Goal: Task Accomplishment & Management: Manage account settings

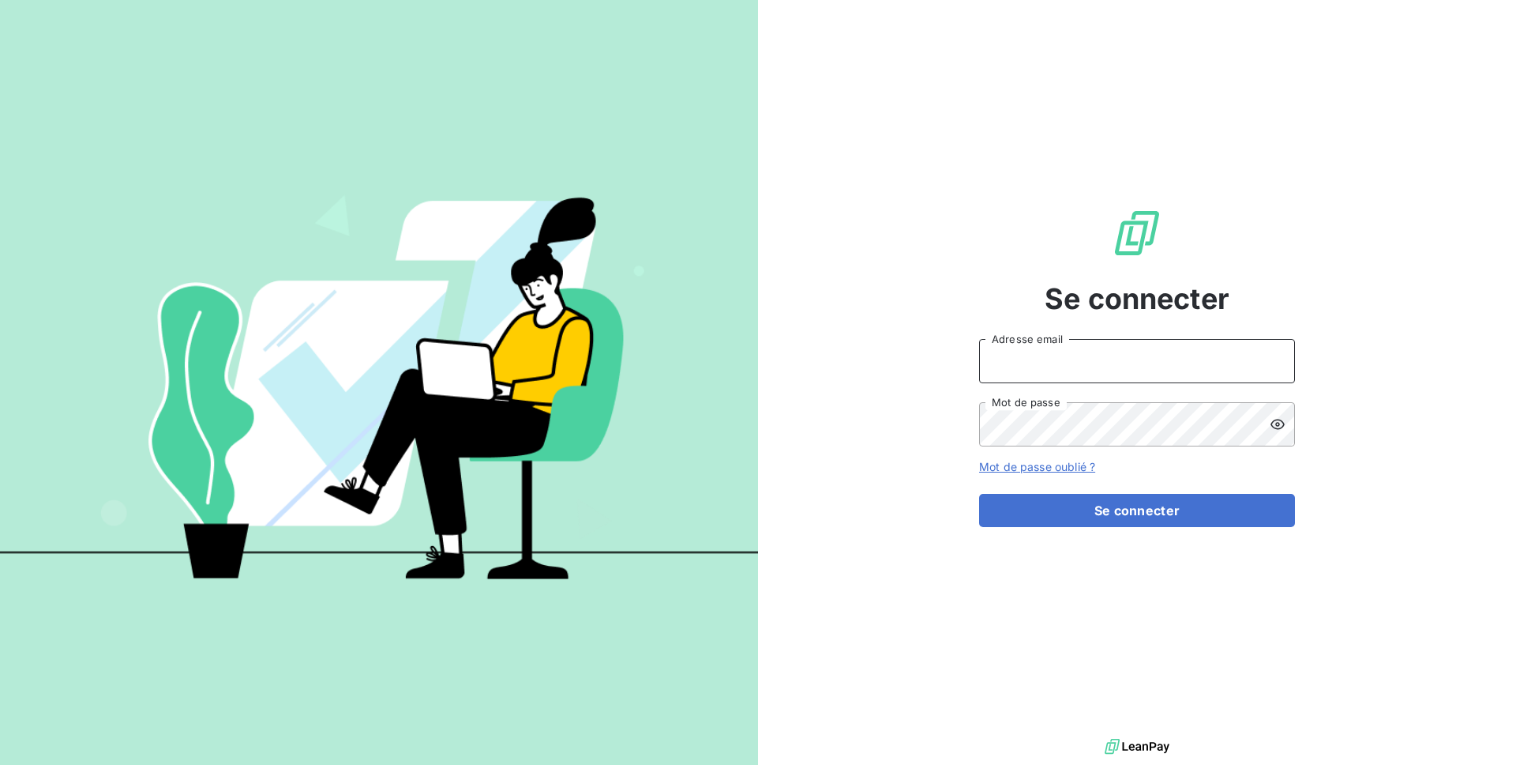
click at [1017, 376] on input "Adresse email" at bounding box center [1137, 361] width 316 height 44
type input "admin@kiloutou"
click at [979, 494] on button "Se connecter" at bounding box center [1137, 510] width 316 height 33
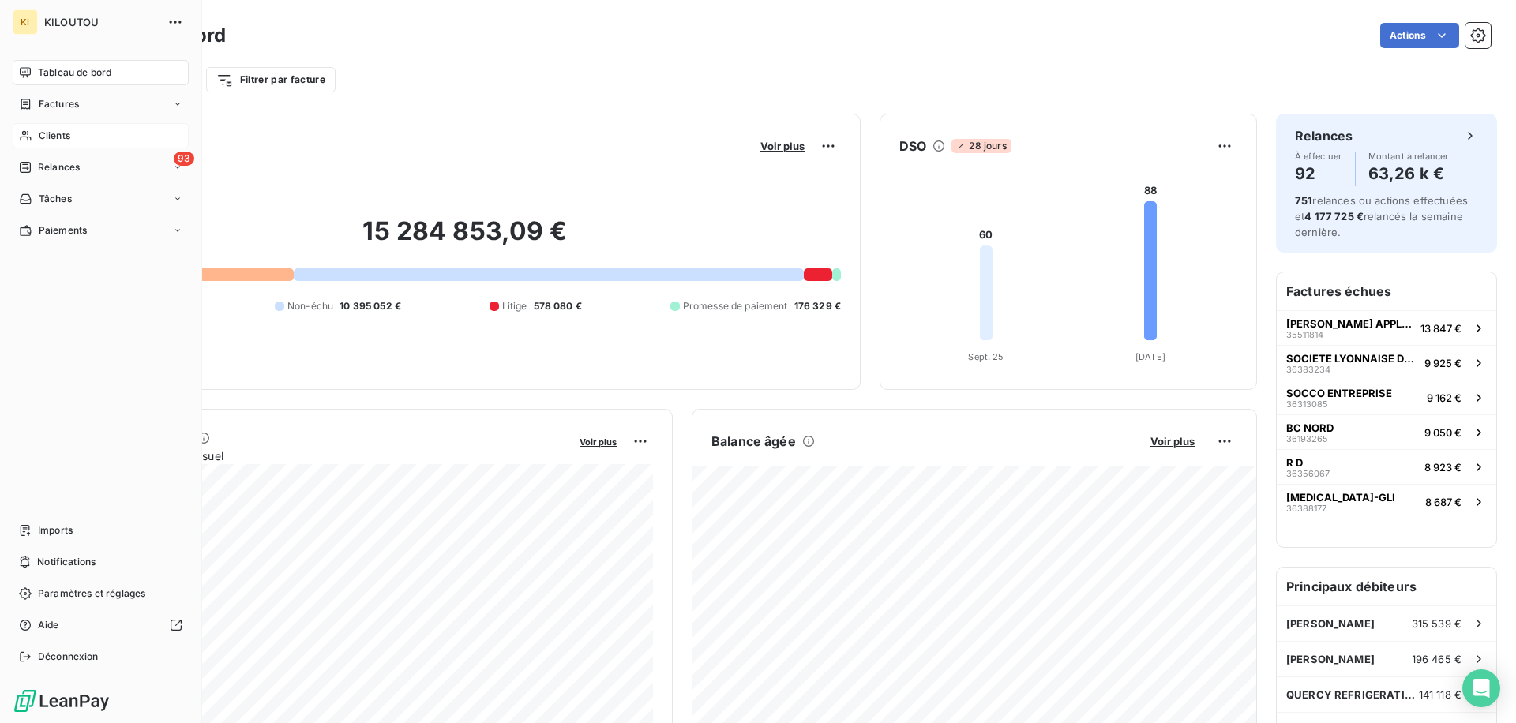
click at [28, 133] on icon at bounding box center [25, 136] width 13 height 13
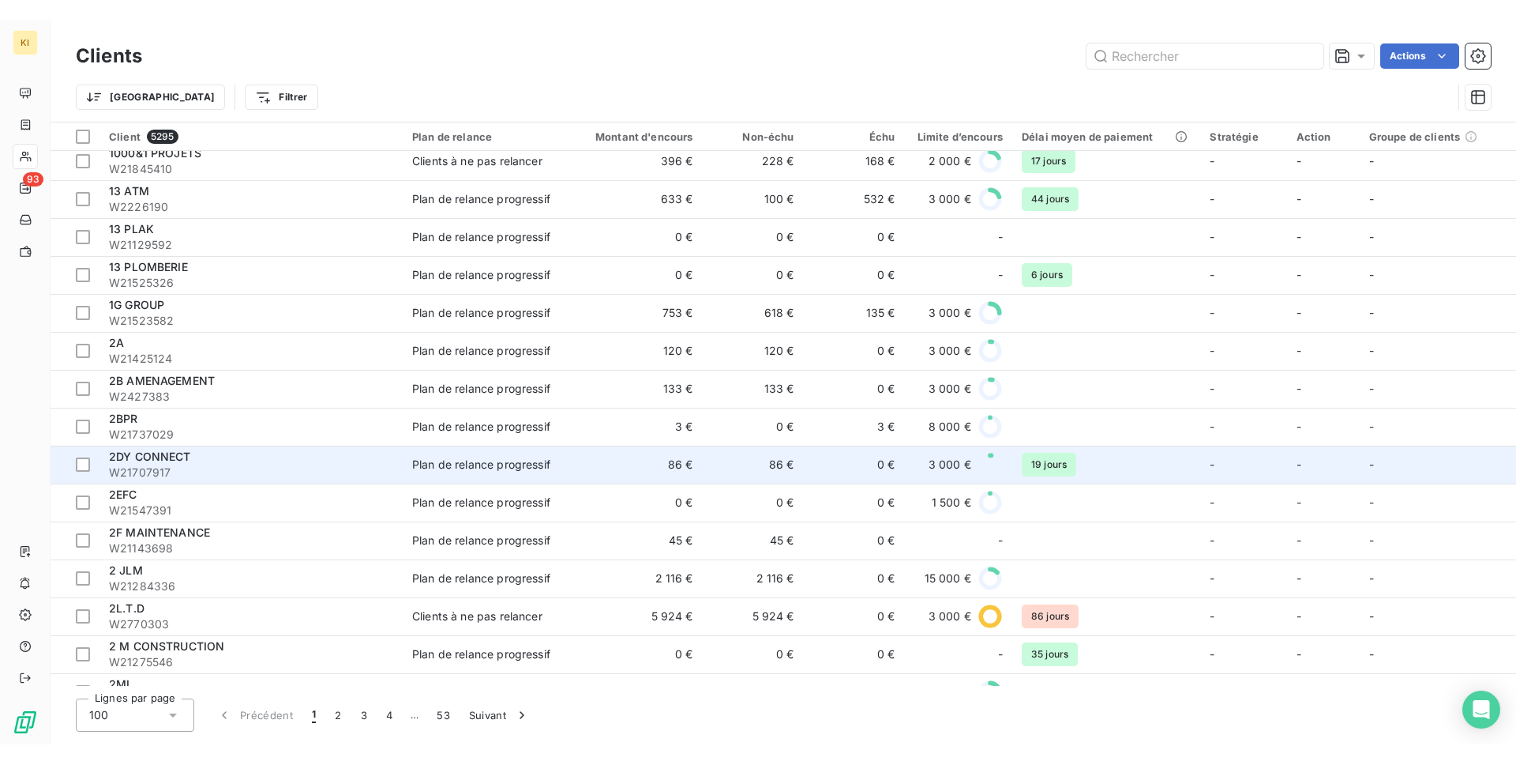
scroll to position [8, 0]
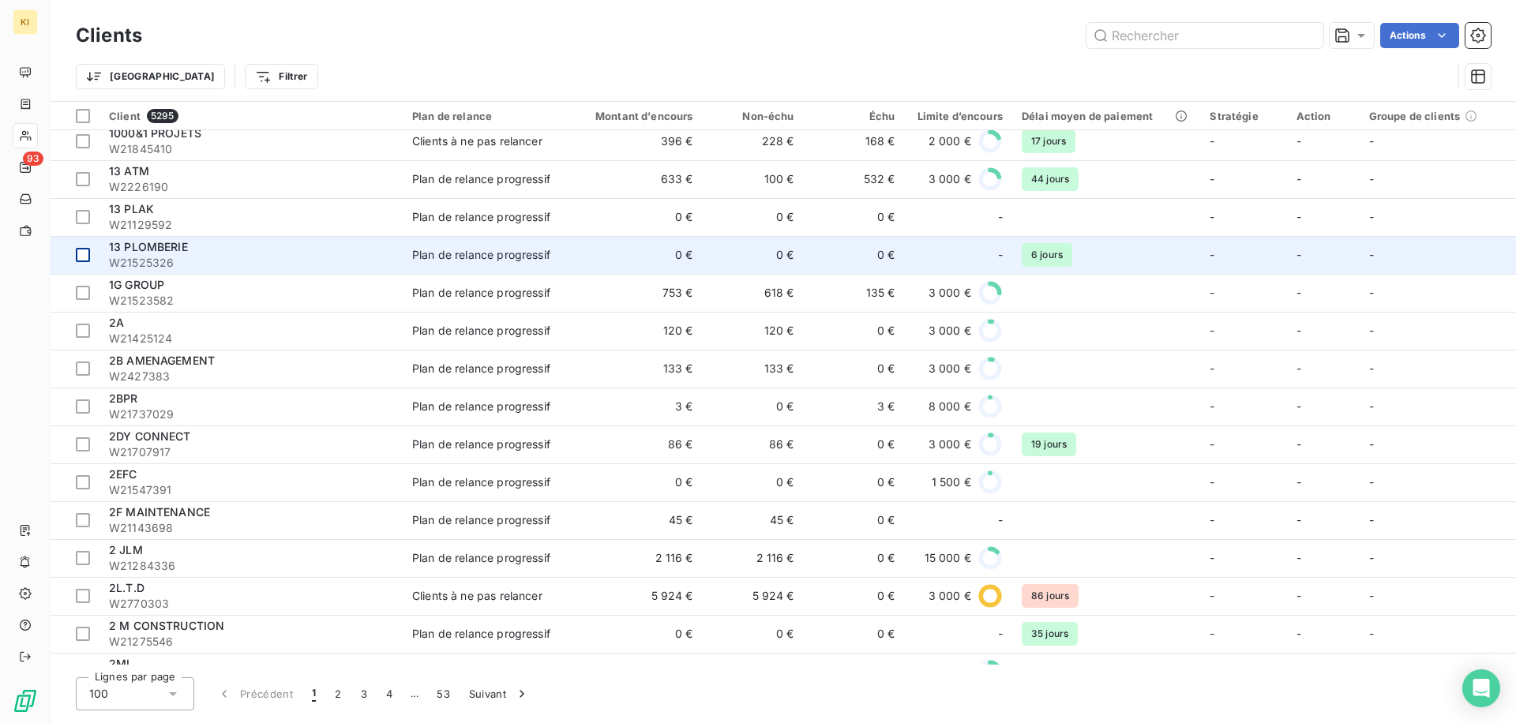
click at [81, 256] on div at bounding box center [83, 255] width 14 height 14
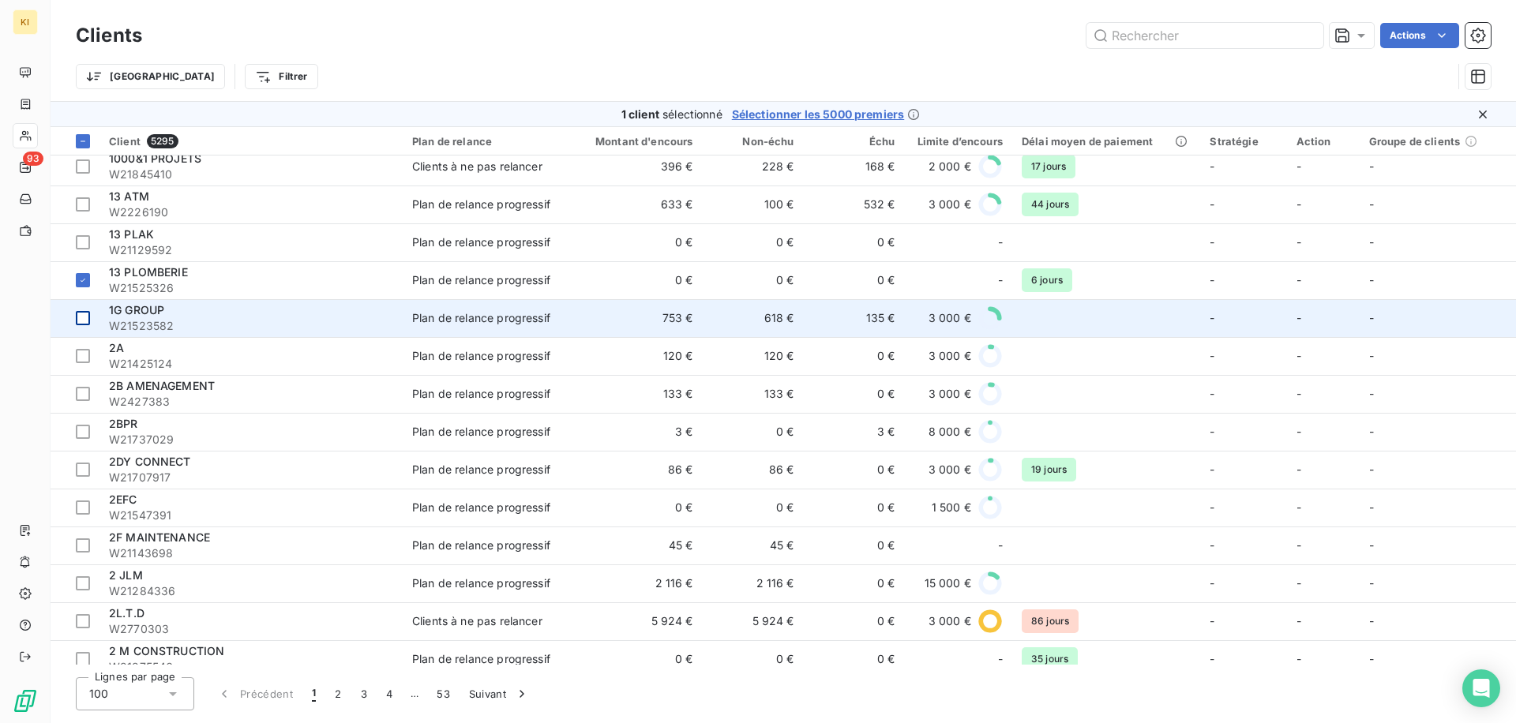
click at [80, 318] on div at bounding box center [83, 318] width 14 height 14
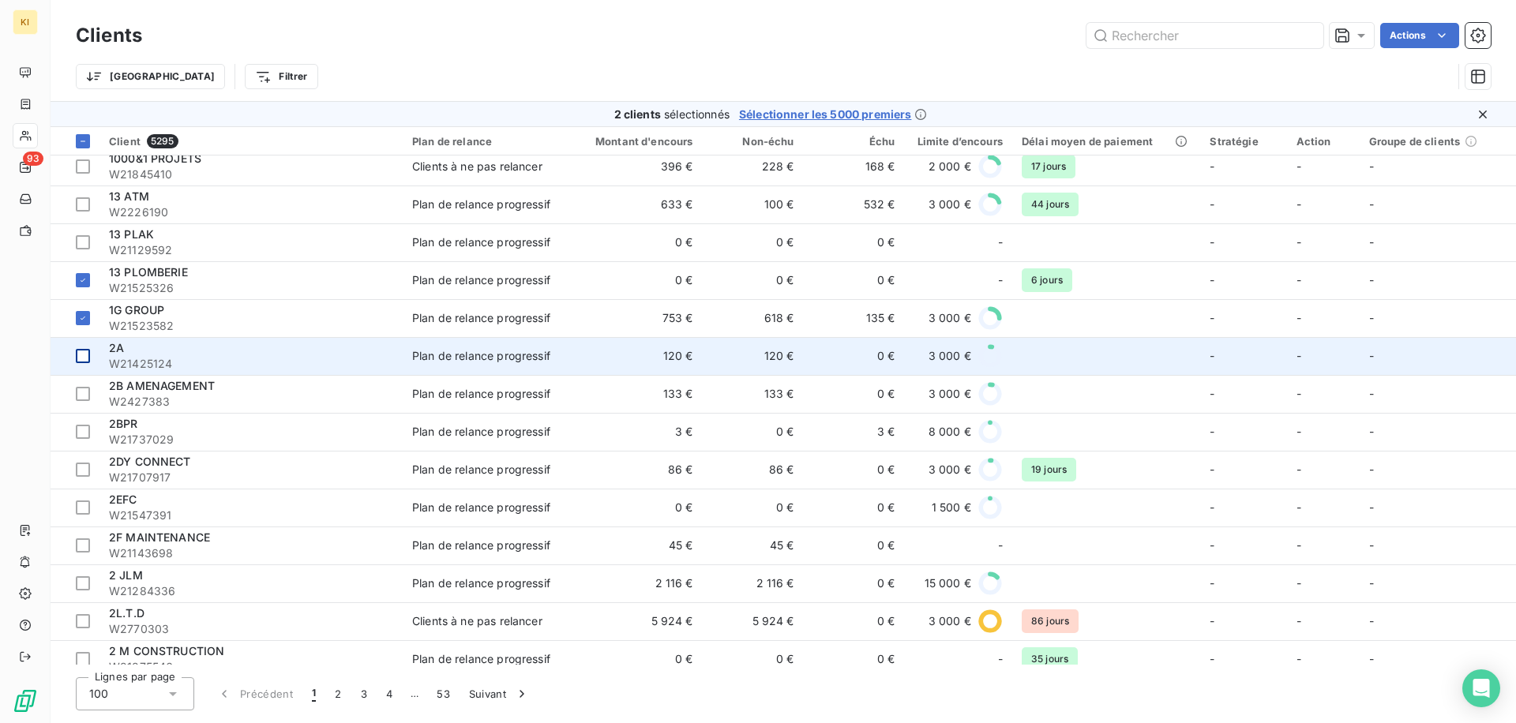
click at [88, 355] on div at bounding box center [83, 356] width 14 height 14
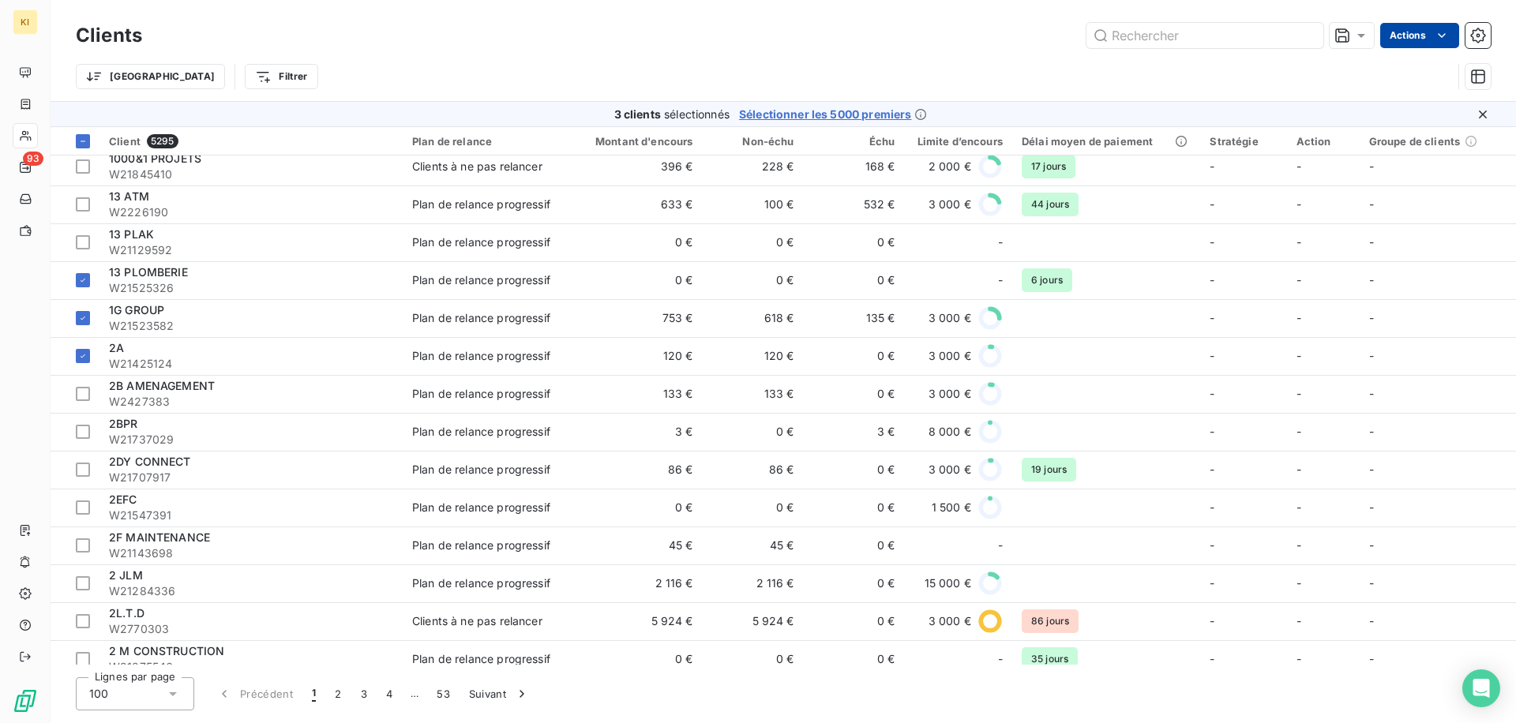
click at [1415, 35] on html "KI 93 Clients Actions Trier Filtrer 3 clients sélectionnés Sélectionner les 500…" at bounding box center [758, 361] width 1516 height 723
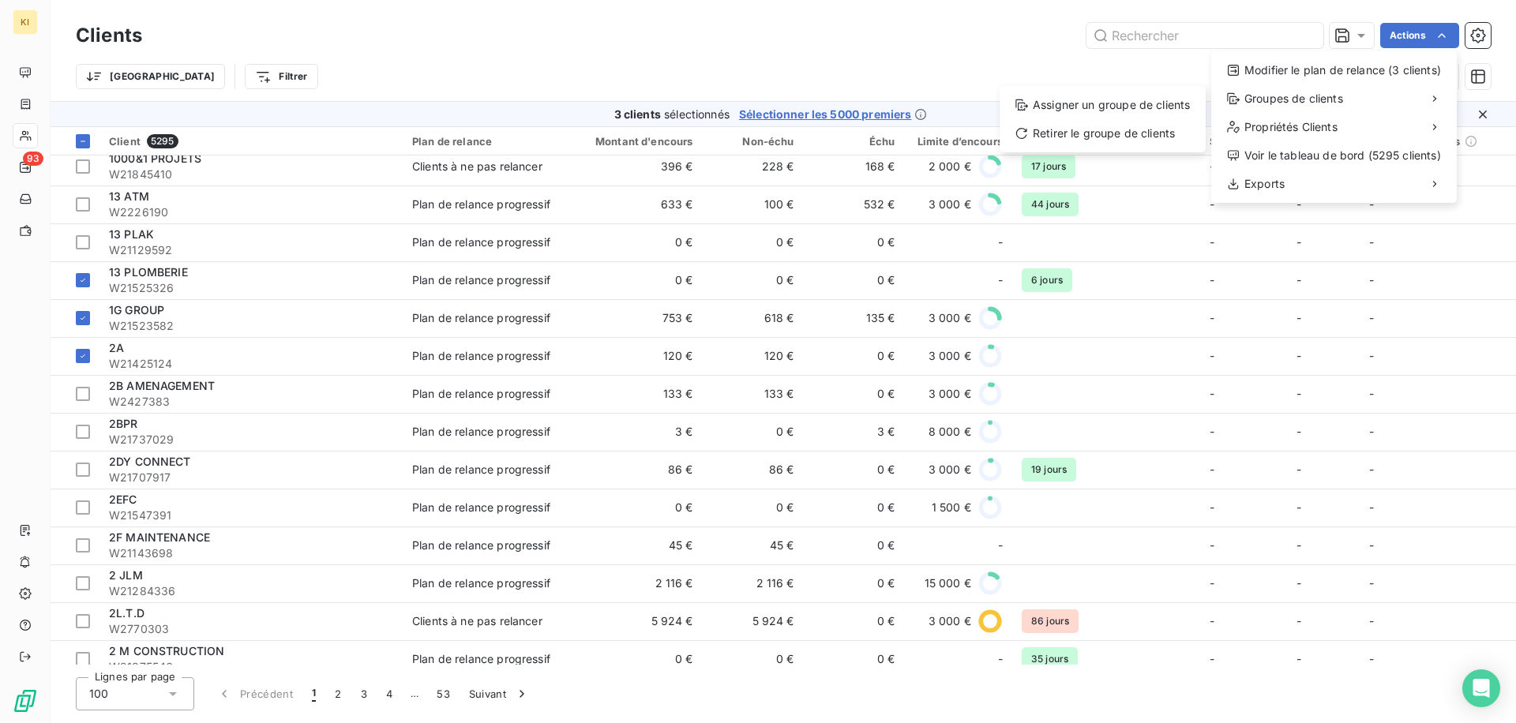
click at [976, 39] on html "KI 93 Clients Actions Modifier le plan de relance (3 clients) Groupes de client…" at bounding box center [758, 361] width 1516 height 723
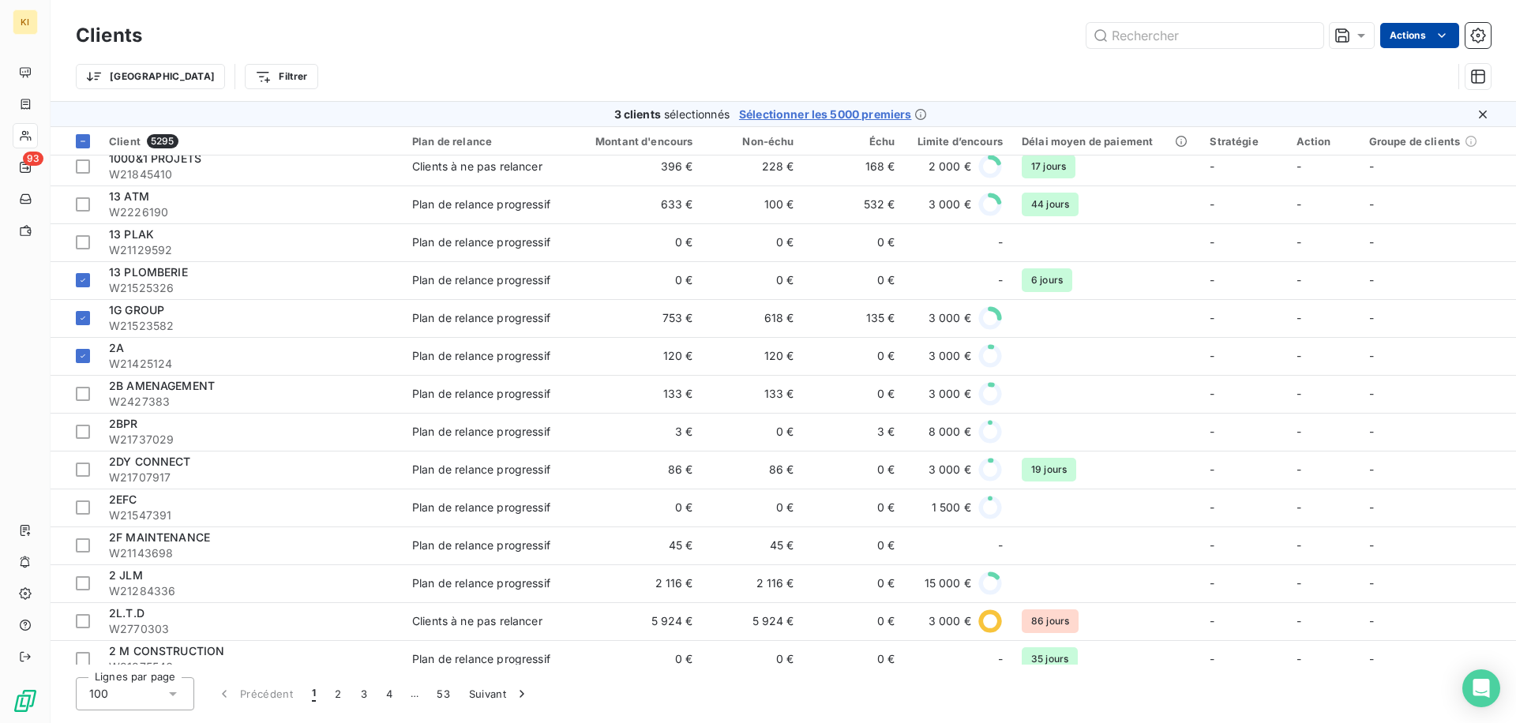
click at [1388, 44] on html "KI 93 Clients Actions Trier Filtrer 3 clients sélectionnés Sélectionner les 500…" at bounding box center [758, 361] width 1516 height 723
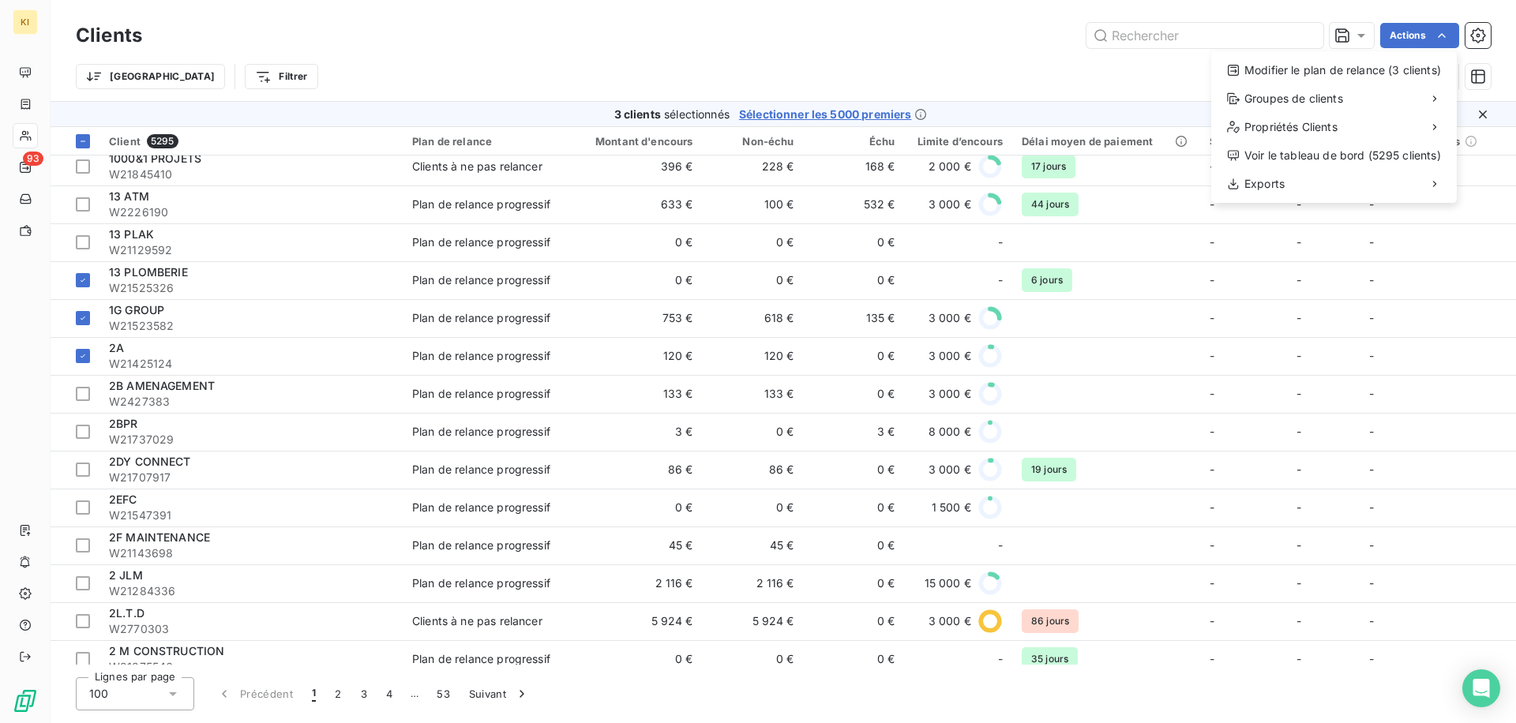
click at [86, 290] on html "KI 93 Clients Actions Modifier le plan de relance (3 clients) Groupes de client…" at bounding box center [758, 361] width 1516 height 723
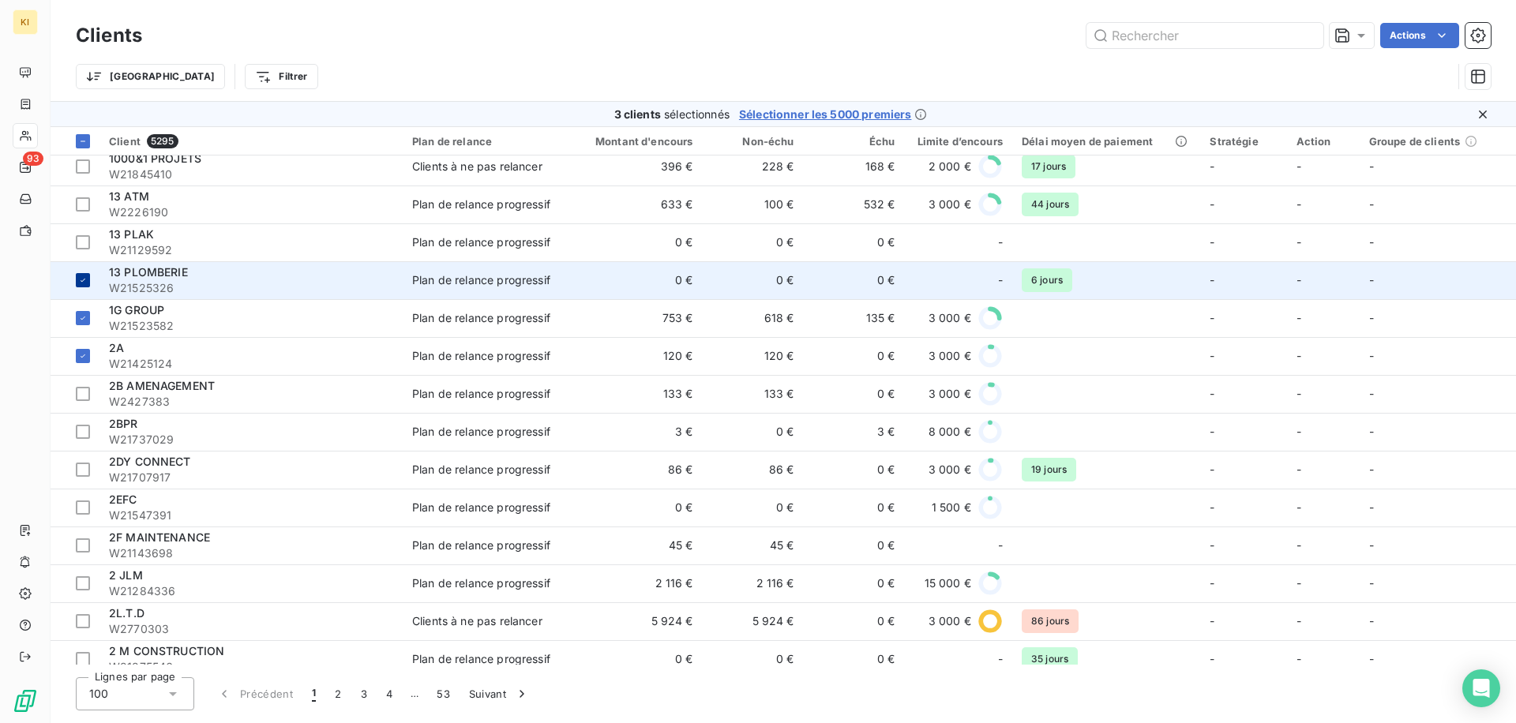
click at [85, 279] on icon at bounding box center [82, 280] width 9 height 9
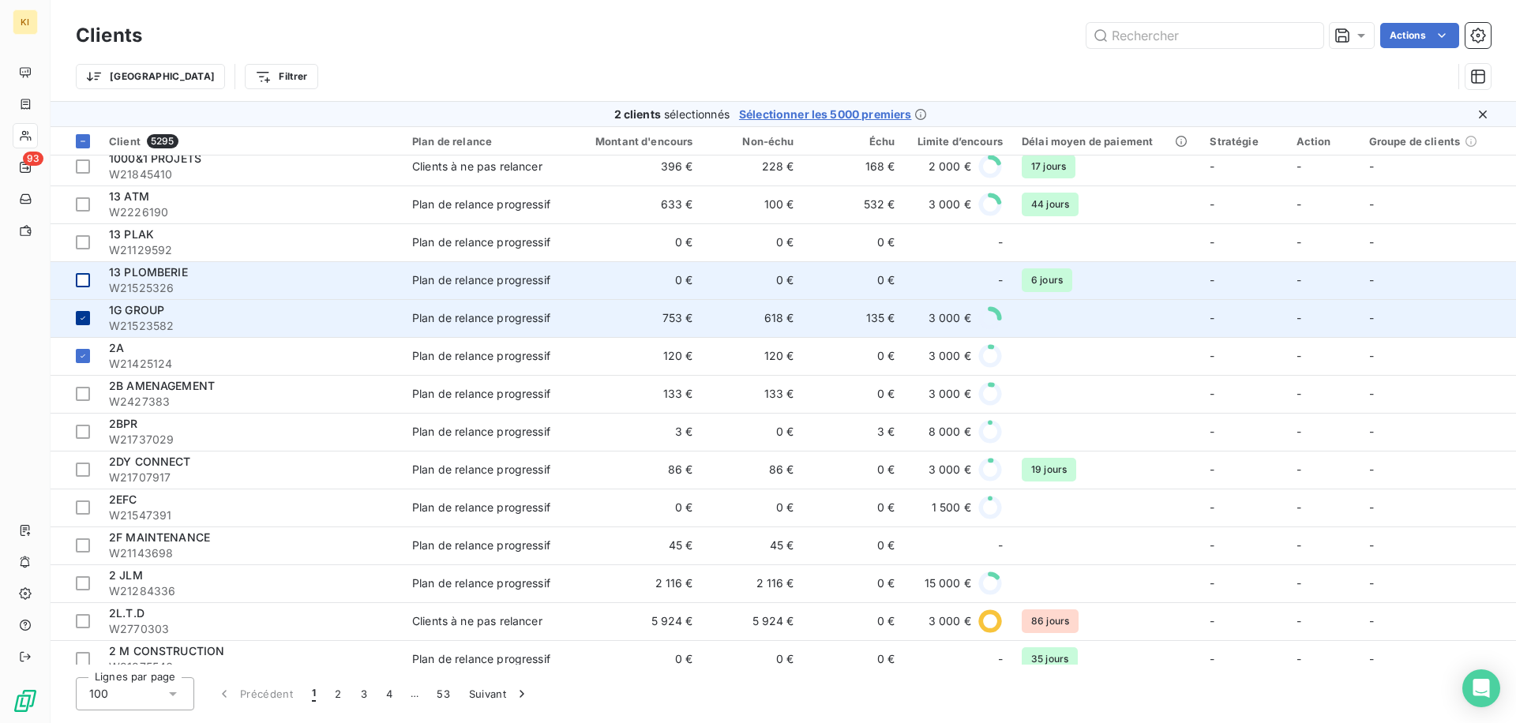
click at [85, 325] on div at bounding box center [83, 318] width 14 height 14
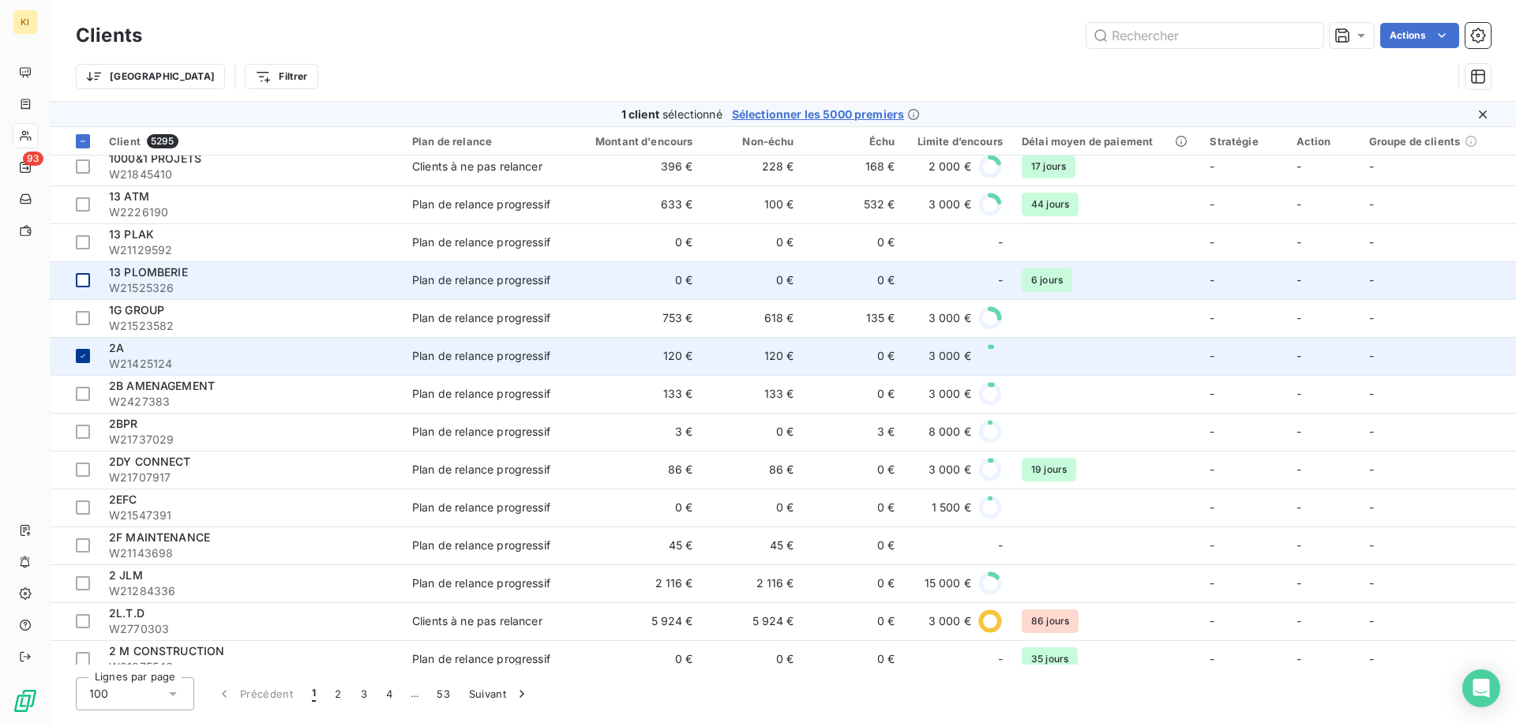
click at [80, 365] on td at bounding box center [75, 356] width 49 height 38
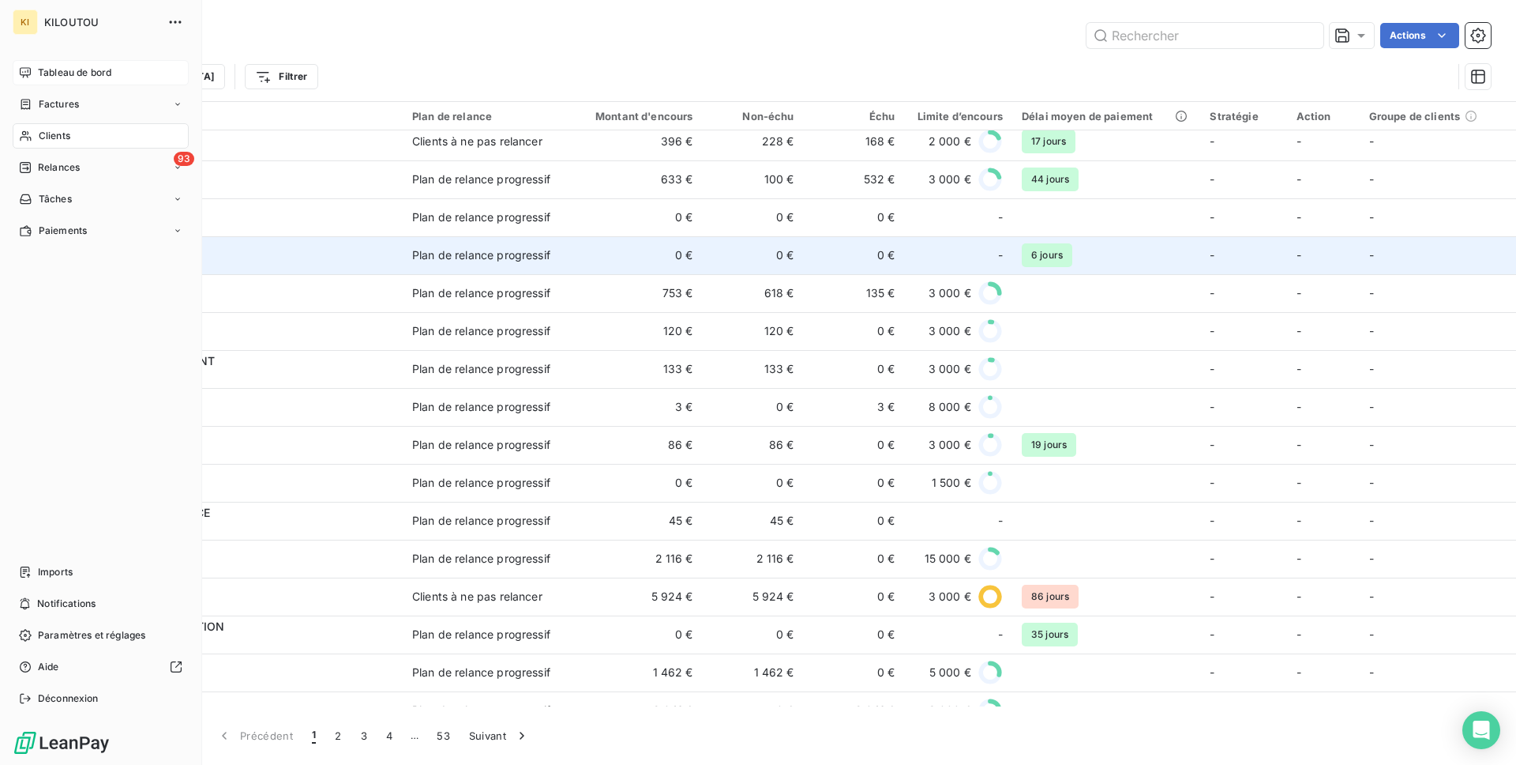
click at [39, 81] on div "Tableau de bord" at bounding box center [101, 72] width 176 height 25
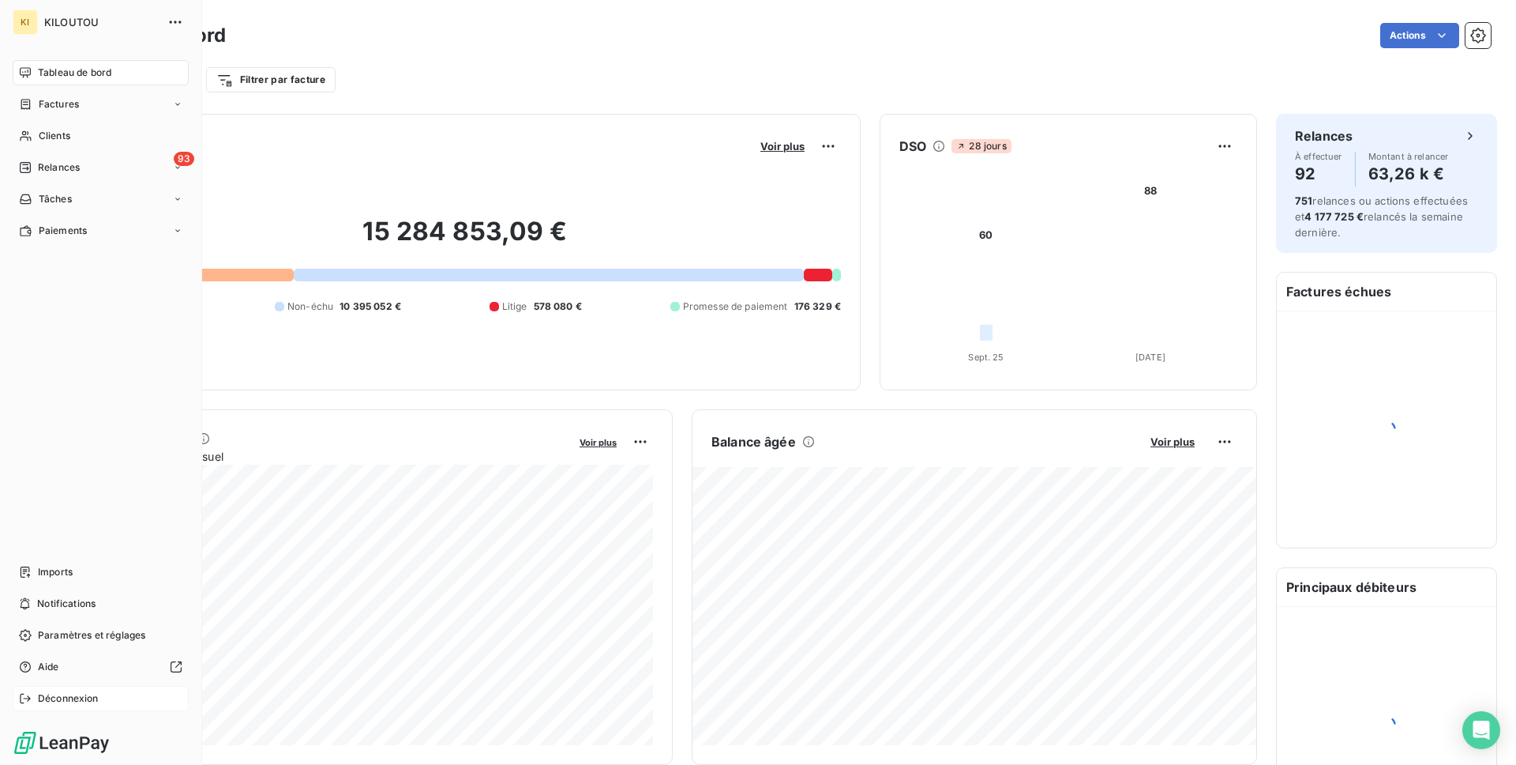
click at [94, 697] on span "Déconnexion" at bounding box center [68, 698] width 61 height 14
